Goal: Information Seeking & Learning: Learn about a topic

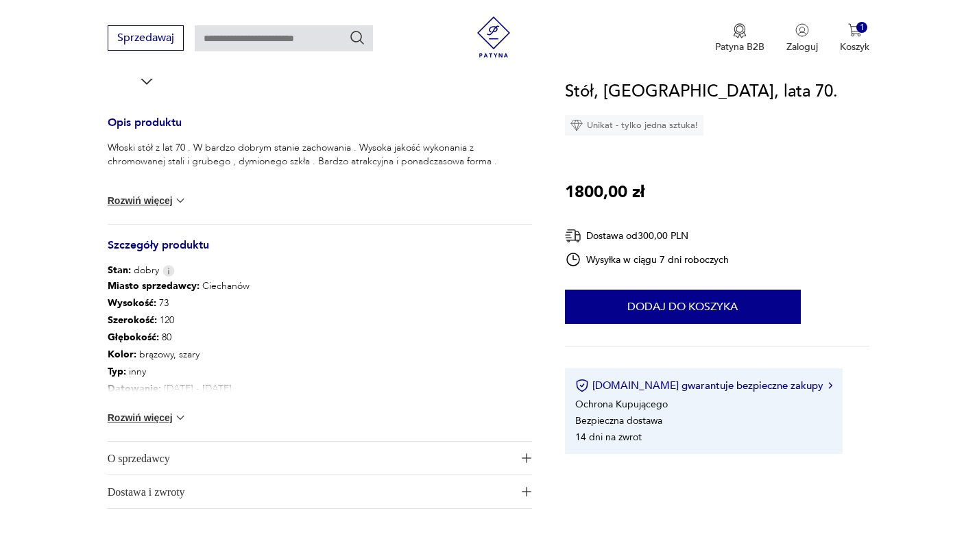
scroll to position [579, 0]
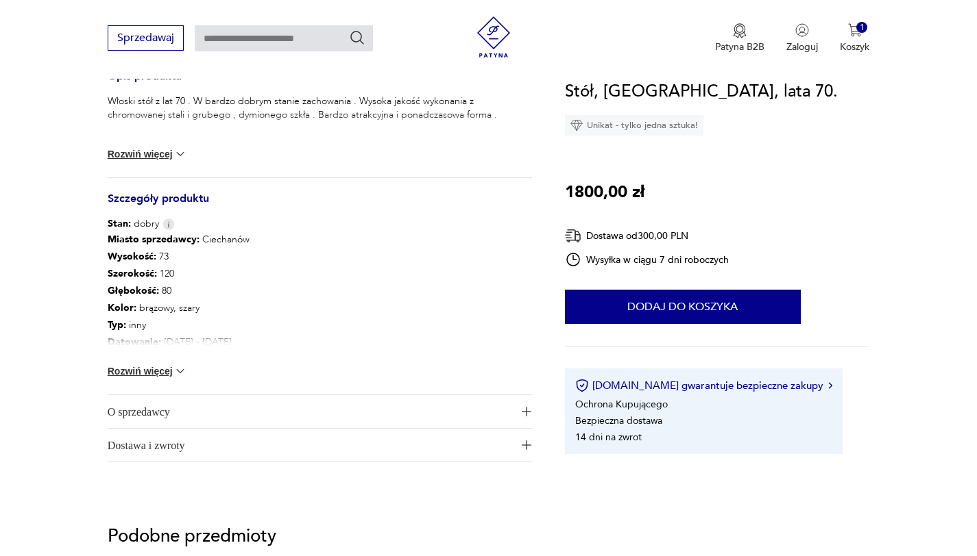
click at [214, 412] on span "O sprzedawcy" at bounding box center [310, 411] width 405 height 33
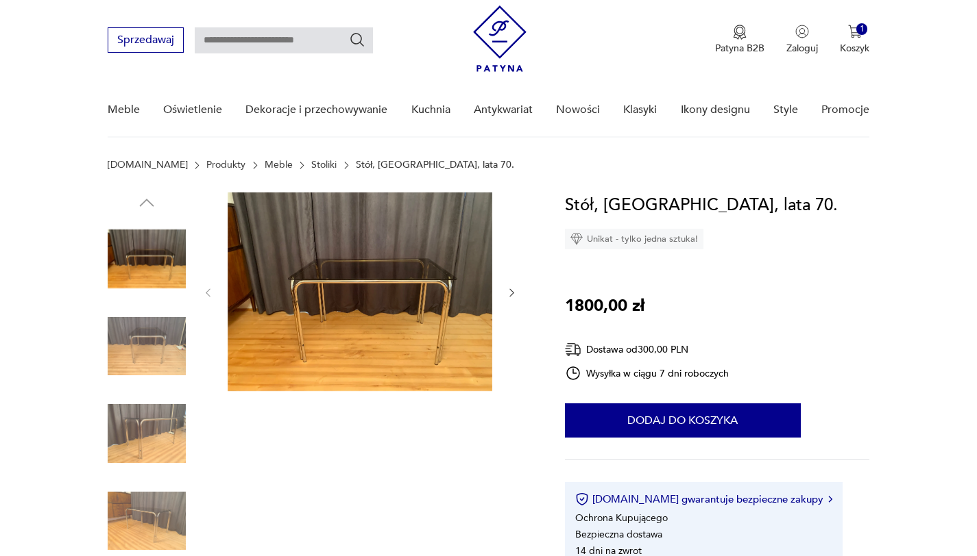
scroll to position [35, 0]
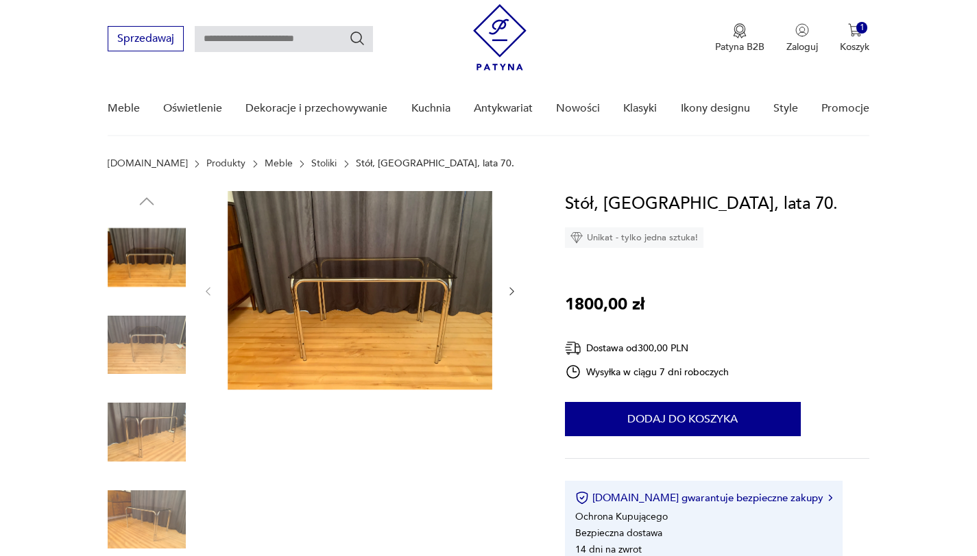
click at [153, 336] on img at bounding box center [147, 345] width 78 height 78
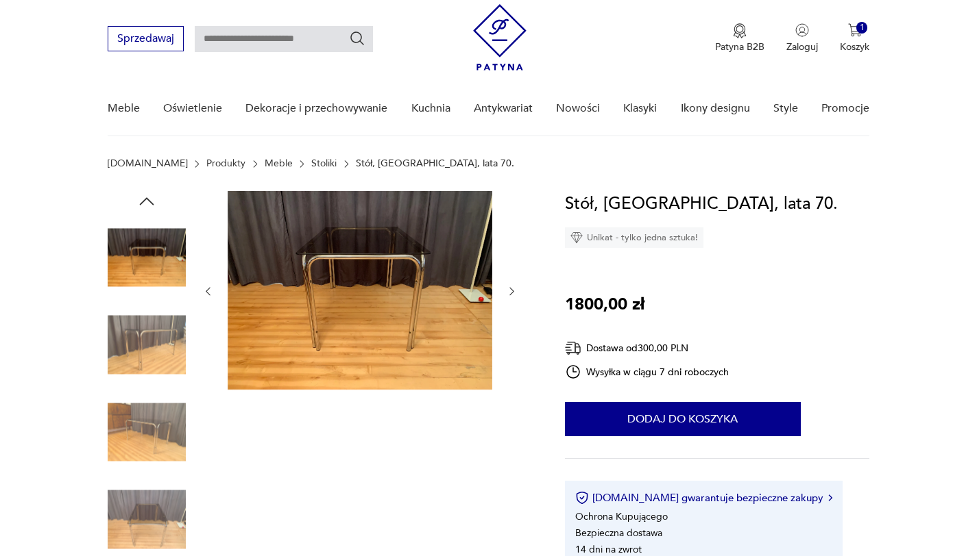
click at [149, 429] on img at bounding box center [147, 432] width 78 height 78
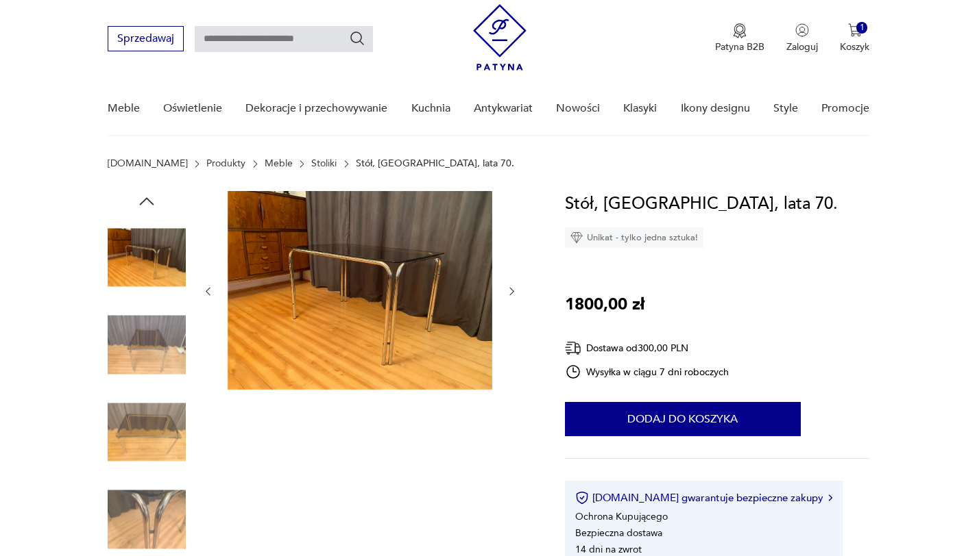
click at [154, 459] on img at bounding box center [147, 432] width 78 height 78
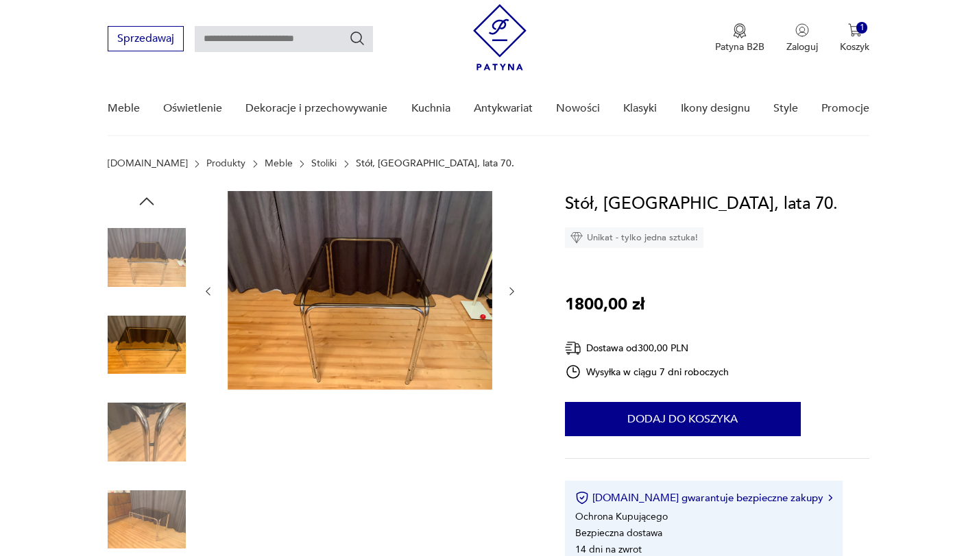
click at [158, 478] on div at bounding box center [147, 390] width 78 height 343
click at [162, 524] on img at bounding box center [147, 520] width 78 height 78
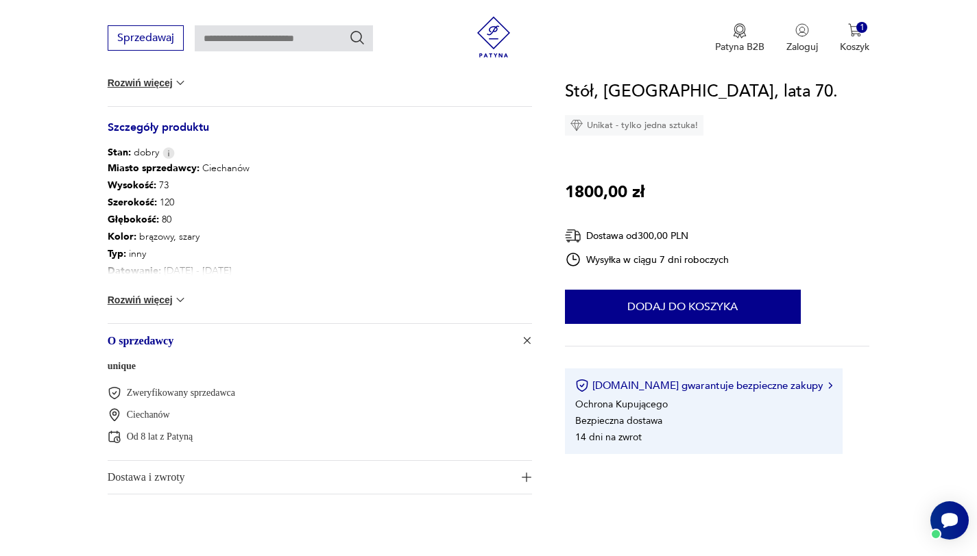
scroll to position [0, 0]
